Goal: Task Accomplishment & Management: Use online tool/utility

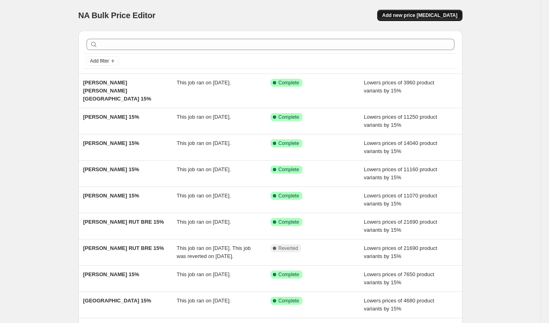
click at [422, 9] on div "NA Bulk Price Editor. This page is ready NA Bulk Price Editor Add new price [ME…" at bounding box center [270, 15] width 384 height 31
click at [421, 15] on span "Add new price [MEDICAL_DATA]" at bounding box center [419, 15] width 75 height 6
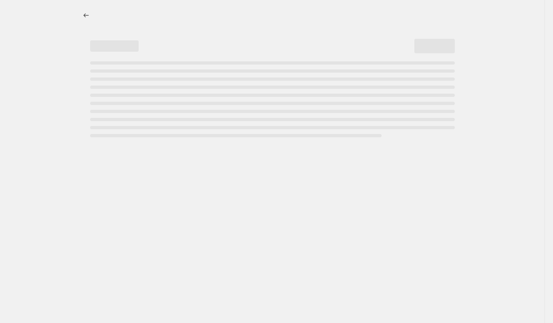
select select "percentage"
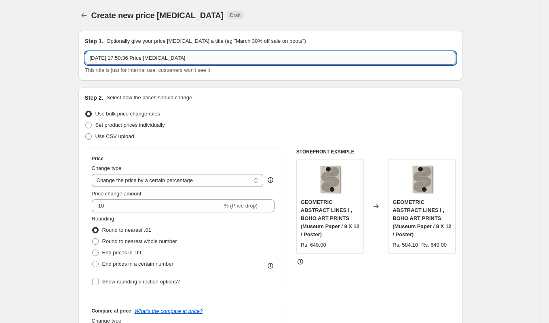
click at [206, 59] on input "[DATE] 17:50:36 Price [MEDICAL_DATA]" at bounding box center [270, 58] width 371 height 13
drag, startPoint x: 205, startPoint y: 59, endPoint x: 95, endPoint y: 51, distance: 110.2
click at [95, 51] on div "Step 1. Optionally give your price [MEDICAL_DATA] a title (eg "March 30% off sa…" at bounding box center [270, 55] width 371 height 37
paste input "[PERSON_NAME]"
type input "[PERSON_NAME] 15%"
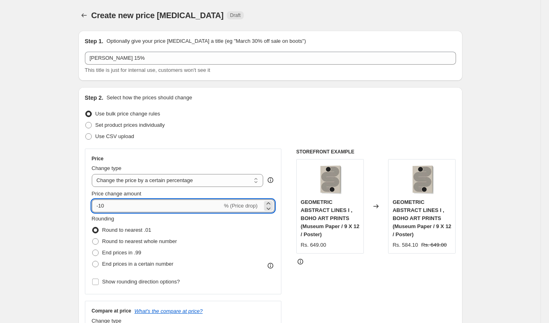
click at [119, 209] on input "-10" at bounding box center [157, 206] width 131 height 13
type input "-15"
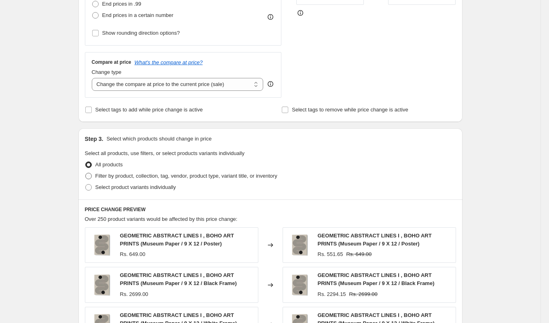
click at [89, 174] on span at bounding box center [88, 176] width 6 height 6
click at [86, 173] on input "Filter by product, collection, tag, vendor, product type, variant title, or inv…" at bounding box center [85, 173] width 0 height 0
radio input "true"
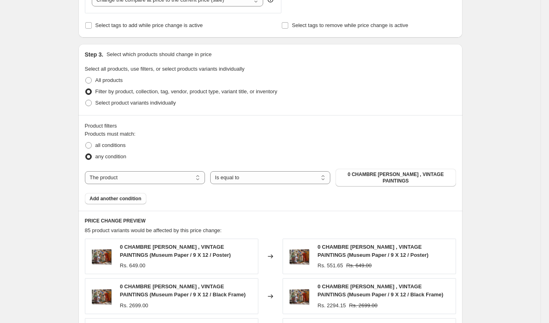
scroll to position [349, 0]
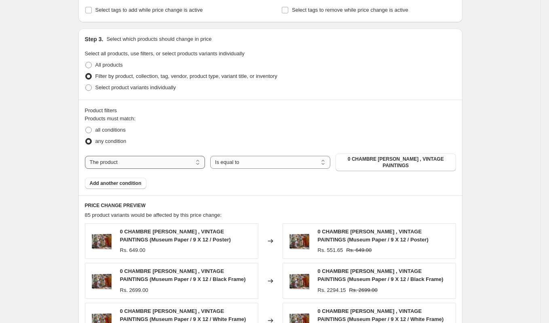
click at [150, 162] on select "The product The product's collection The product's tag The product's vendor The…" at bounding box center [145, 162] width 120 height 13
select select "collection"
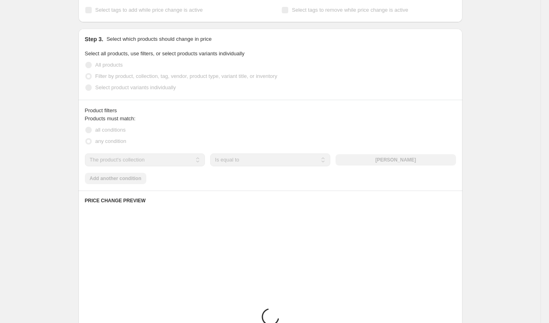
click at [402, 158] on div "The product The product's collection The product's tag The product's vendor The…" at bounding box center [270, 160] width 371 height 13
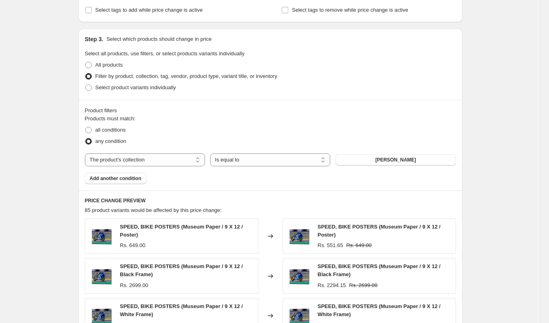
click at [402, 158] on span "[PERSON_NAME]" at bounding box center [395, 160] width 41 height 6
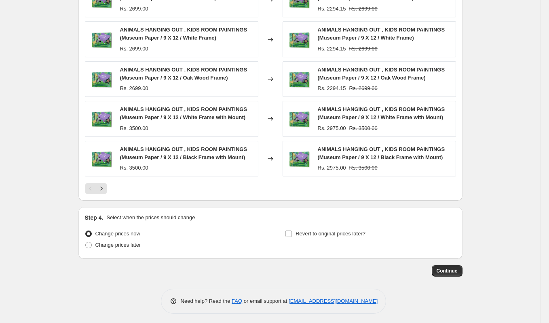
scroll to position [588, 0]
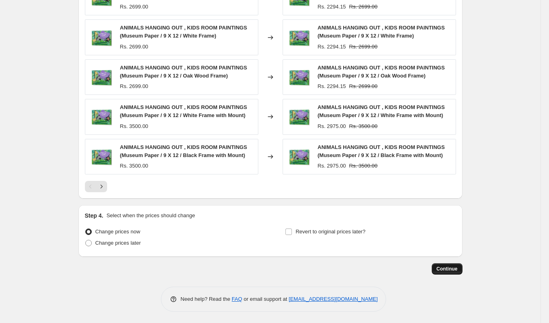
click at [449, 266] on span "Continue" at bounding box center [446, 269] width 21 height 6
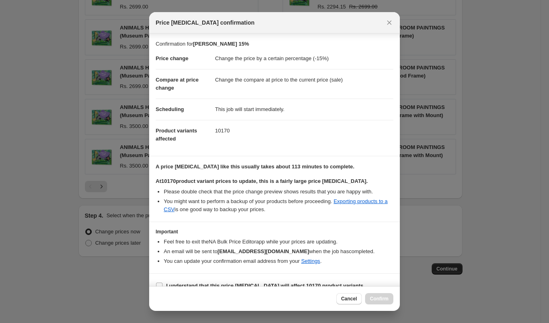
scroll to position [19, 0]
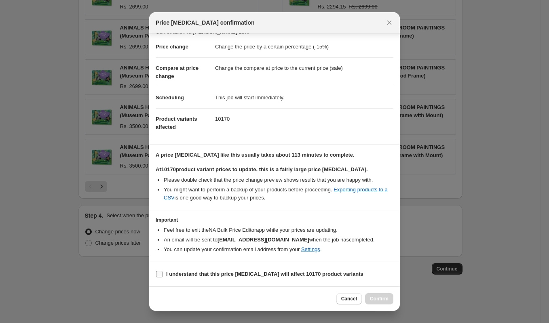
click at [268, 275] on b "I understand that this price [MEDICAL_DATA] will affect 10170 product variants" at bounding box center [264, 274] width 197 height 6
click at [162, 275] on input "I understand that this price [MEDICAL_DATA] will affect 10170 product variants" at bounding box center [159, 274] width 6 height 6
checkbox input "true"
click at [382, 298] on span "Confirm" at bounding box center [379, 299] width 19 height 6
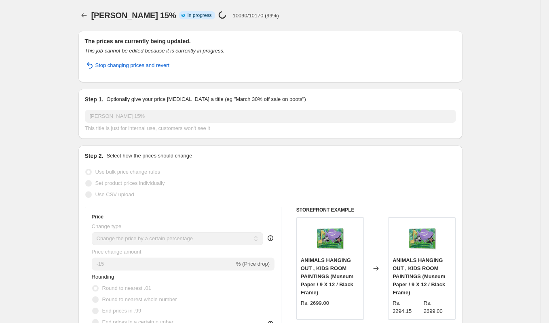
select select "percentage"
select select "collection"
